Goal: Task Accomplishment & Management: Complete application form

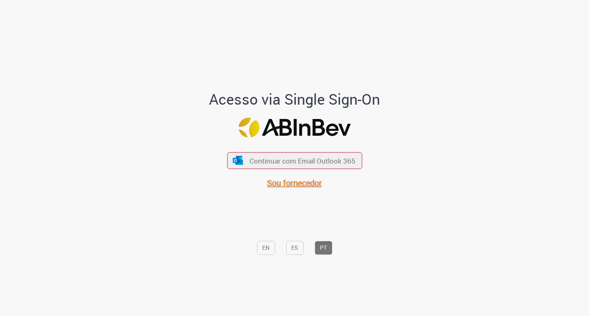
click at [286, 185] on span "Sou fornecedor" at bounding box center [294, 183] width 55 height 11
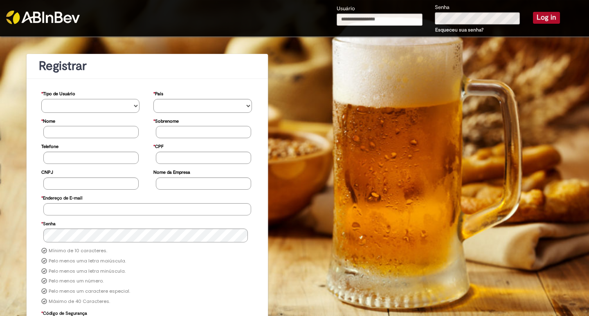
click at [134, 107] on select "**********" at bounding box center [90, 106] width 98 height 14
